Goal: Information Seeking & Learning: Learn about a topic

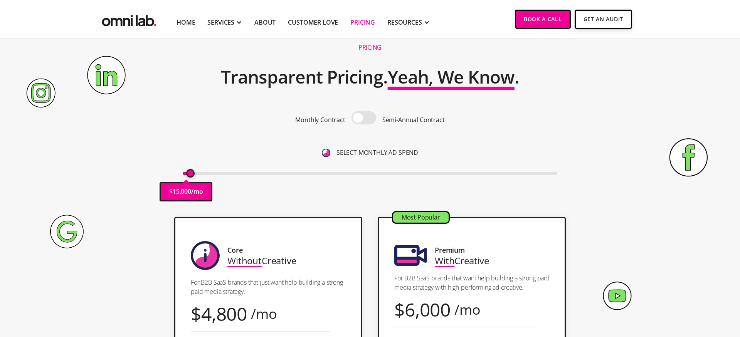
click at [190, 173] on input "range" at bounding box center [370, 173] width 375 height 3
click at [193, 173] on input "range" at bounding box center [370, 173] width 375 height 3
drag, startPoint x: 194, startPoint y: 173, endPoint x: 197, endPoint y: 173, distance: 3.9
click at [197, 173] on input "range" at bounding box center [370, 173] width 375 height 3
click at [197, 174] on input "range" at bounding box center [370, 173] width 375 height 3
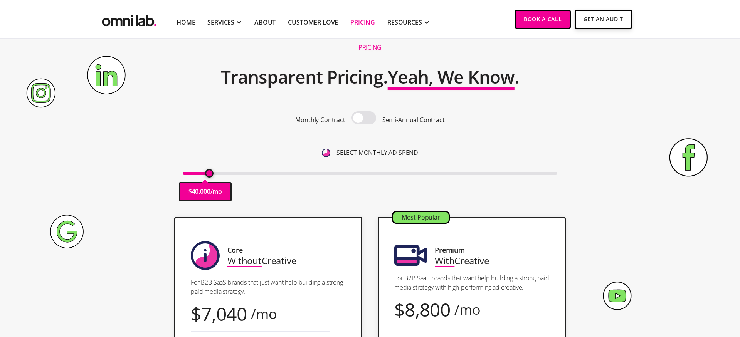
drag, startPoint x: 197, startPoint y: 175, endPoint x: 208, endPoint y: 175, distance: 10.8
click at [208, 175] on input "range" at bounding box center [370, 173] width 375 height 3
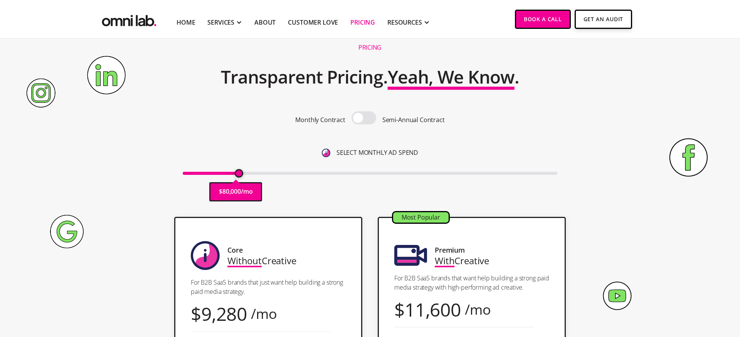
drag, startPoint x: 210, startPoint y: 175, endPoint x: 241, endPoint y: 172, distance: 30.2
type input "80000"
click at [241, 172] on input "range" at bounding box center [370, 173] width 375 height 3
click at [653, 167] on section "Pricing Transparent Pricing. Yeah, We Know . Monthly Contract Semi-Annual Contr…" at bounding box center [370, 111] width 740 height 195
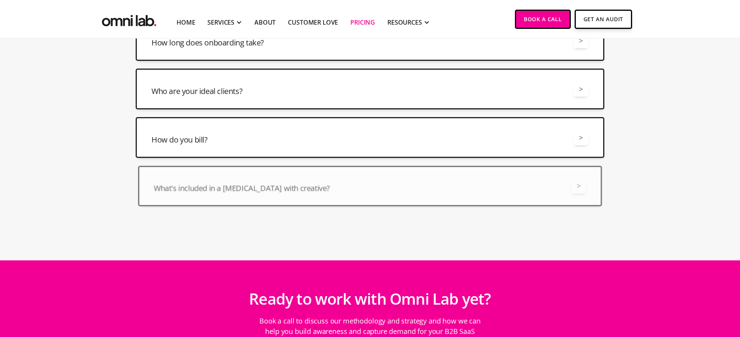
scroll to position [2056, 0]
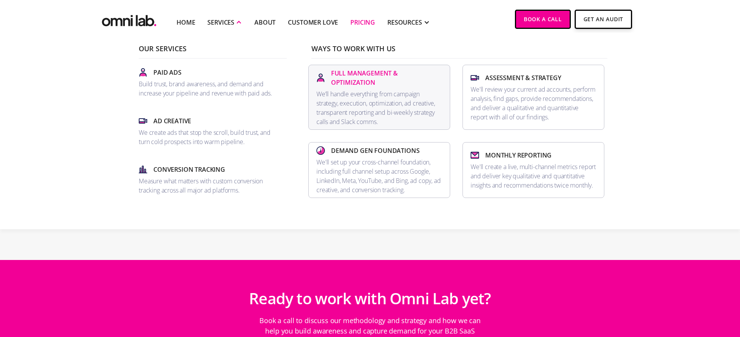
click at [347, 77] on p "Full Management & Optimization" at bounding box center [386, 78] width 111 height 19
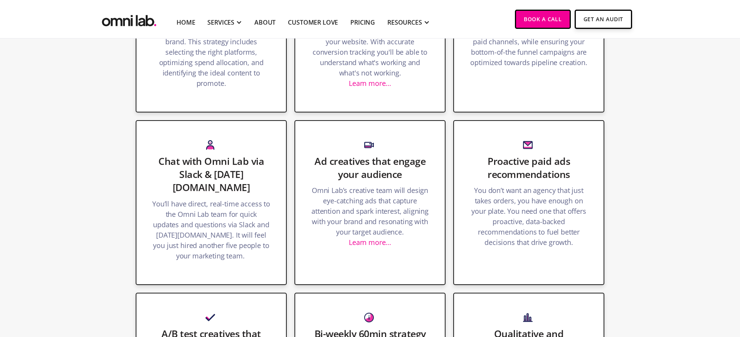
scroll to position [999, 0]
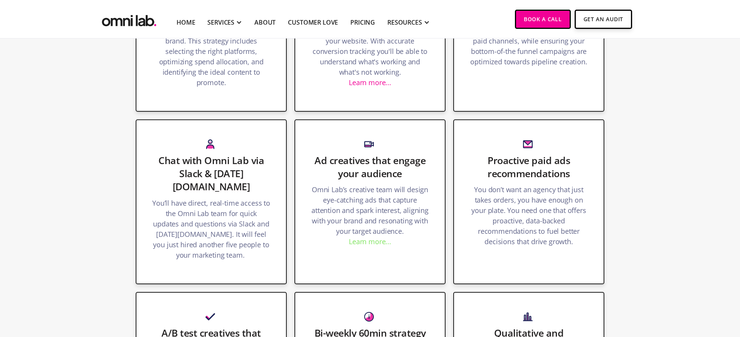
click at [369, 242] on link "Learn more..." at bounding box center [370, 241] width 42 height 9
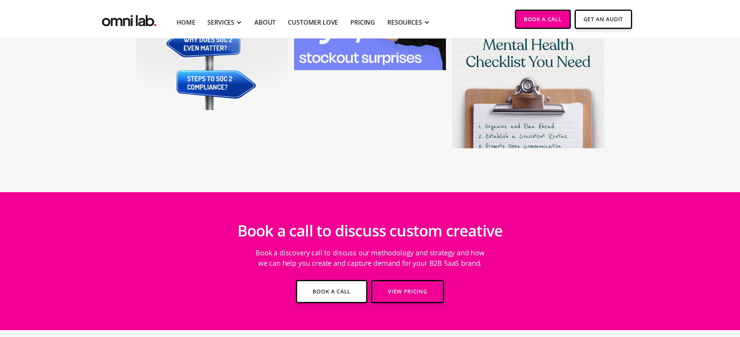
scroll to position [3008, 0]
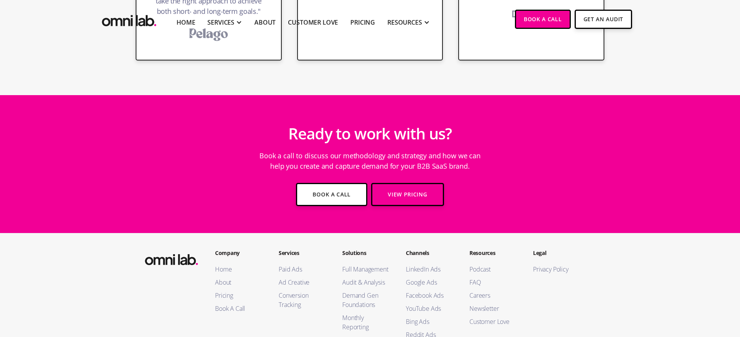
scroll to position [2948, 0]
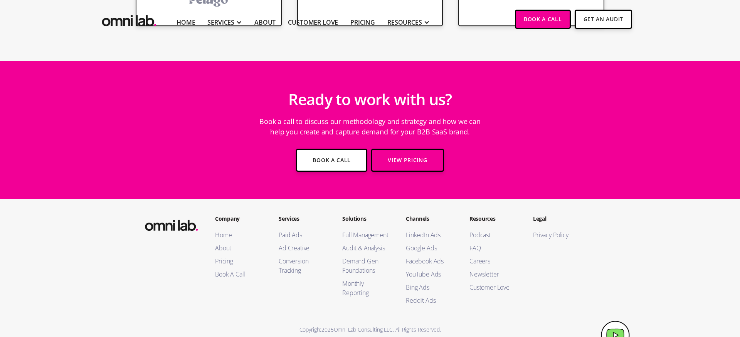
click at [165, 114] on section "Ready to work with us? Book a call to discuss our methodology and strategy and …" at bounding box center [370, 130] width 740 height 138
click at [285, 257] on link "Conversion Tracking" at bounding box center [303, 266] width 48 height 19
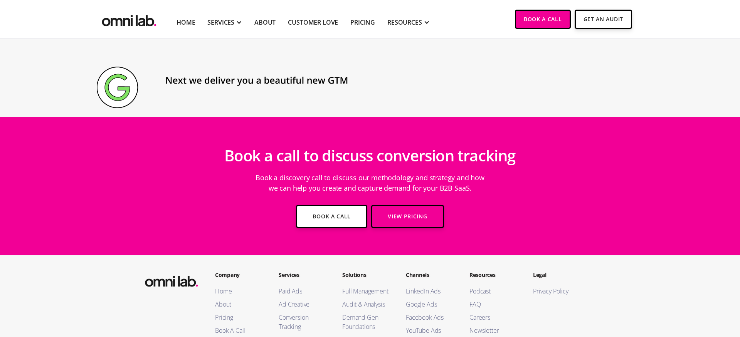
scroll to position [1222, 0]
